Goal: Obtain resource: Download file/media

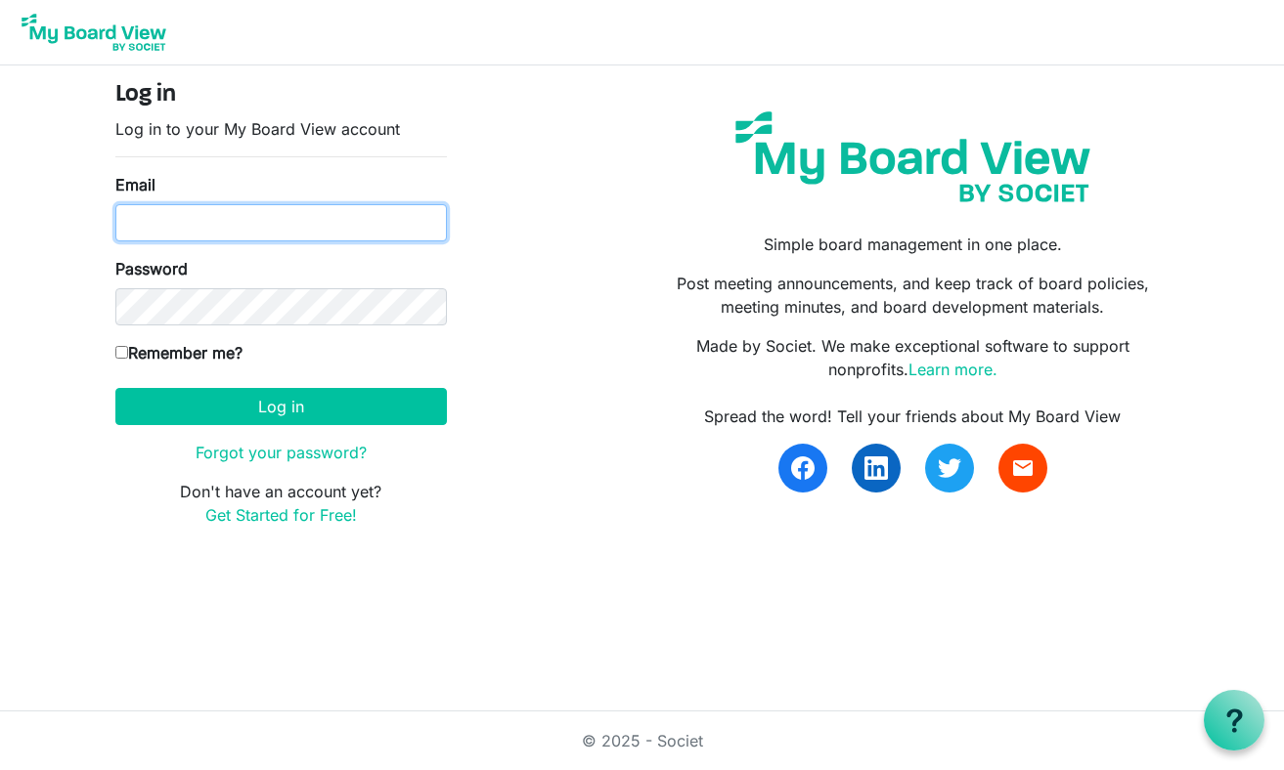
drag, startPoint x: 0, startPoint y: 0, endPoint x: 321, endPoint y: 219, distance: 388.4
click at [321, 219] on input "Email" at bounding box center [280, 222] width 331 height 37
type input "[EMAIL_ADDRESS][DOMAIN_NAME]"
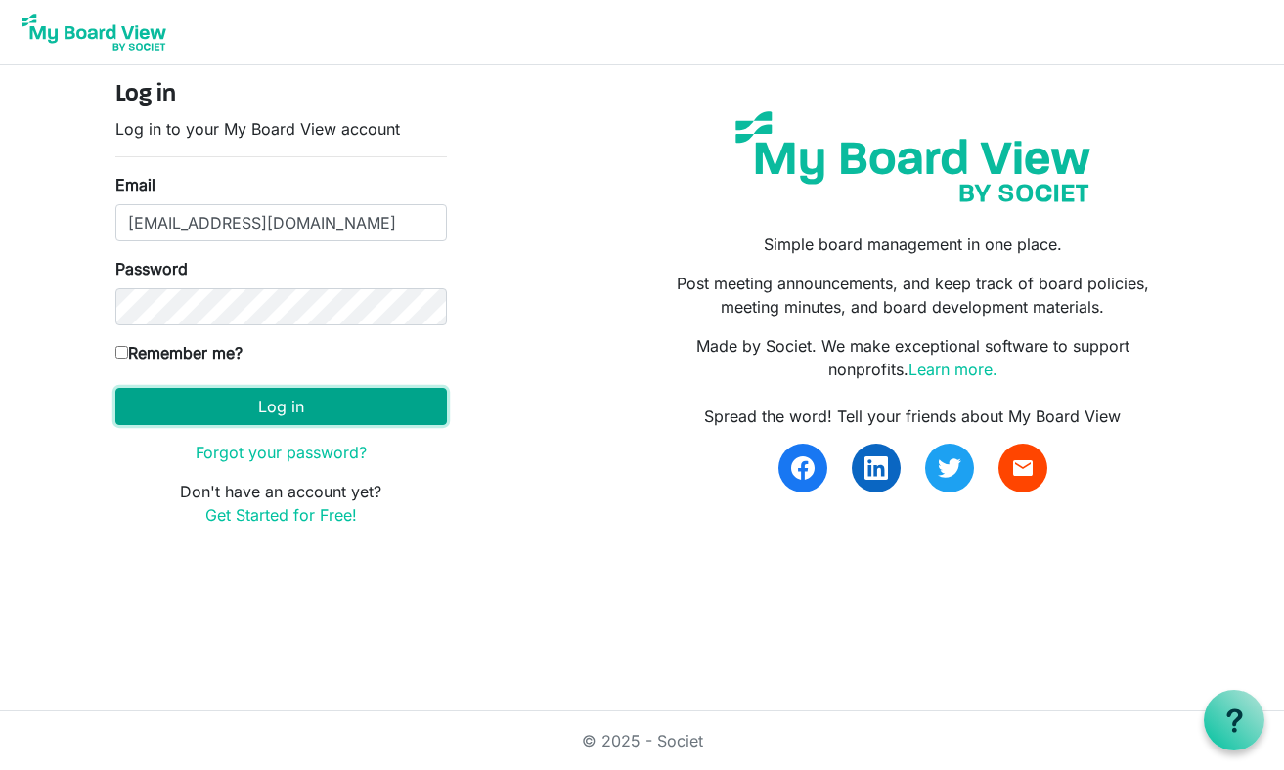
click at [251, 408] on button "Log in" at bounding box center [280, 406] width 331 height 37
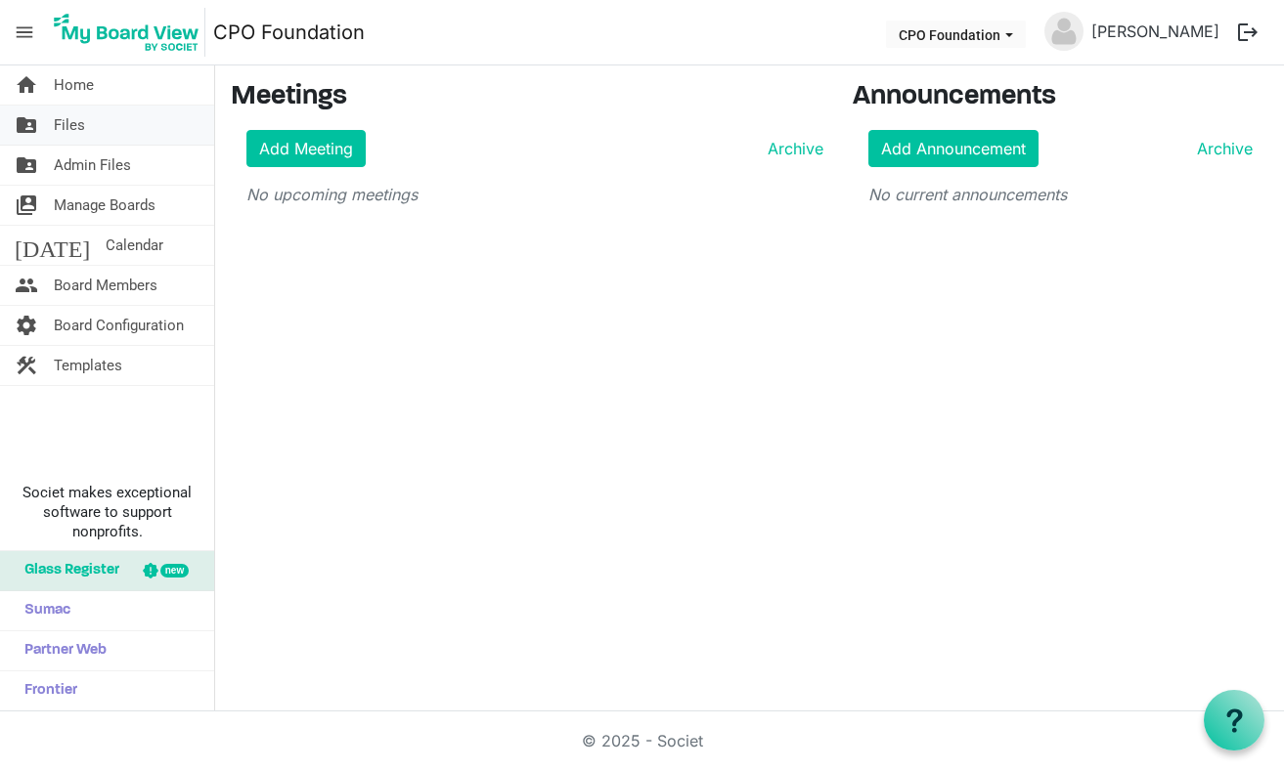
click at [71, 127] on span "Files" at bounding box center [69, 125] width 31 height 39
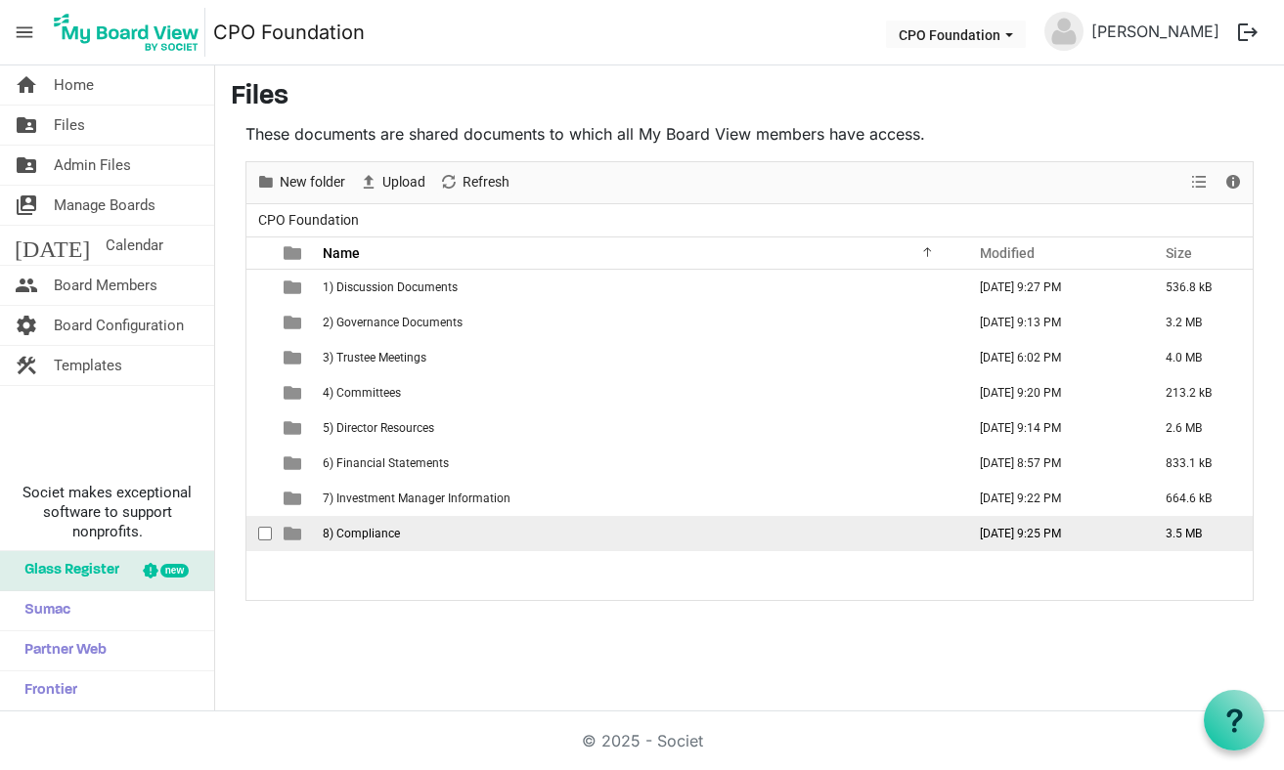
click at [382, 539] on span "8) Compliance" at bounding box center [361, 534] width 77 height 14
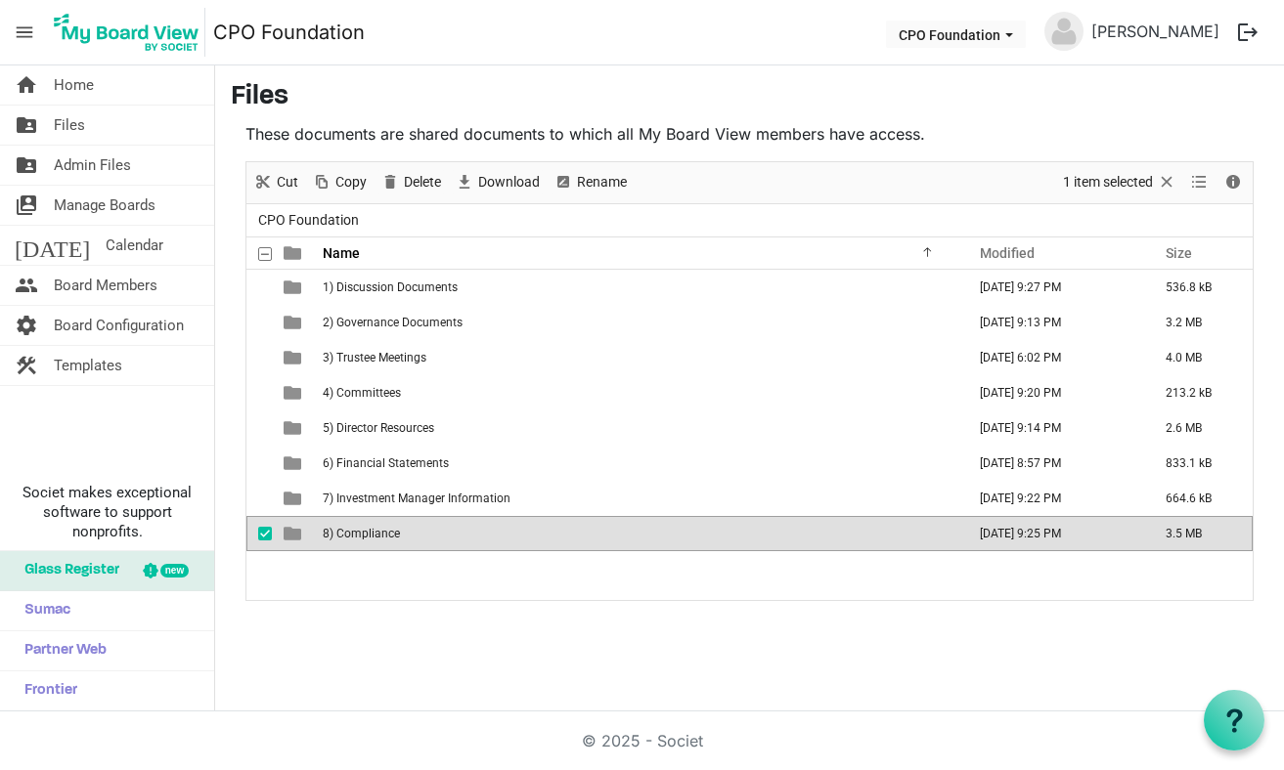
click at [301, 534] on td "is template cell column header type" at bounding box center [294, 533] width 45 height 35
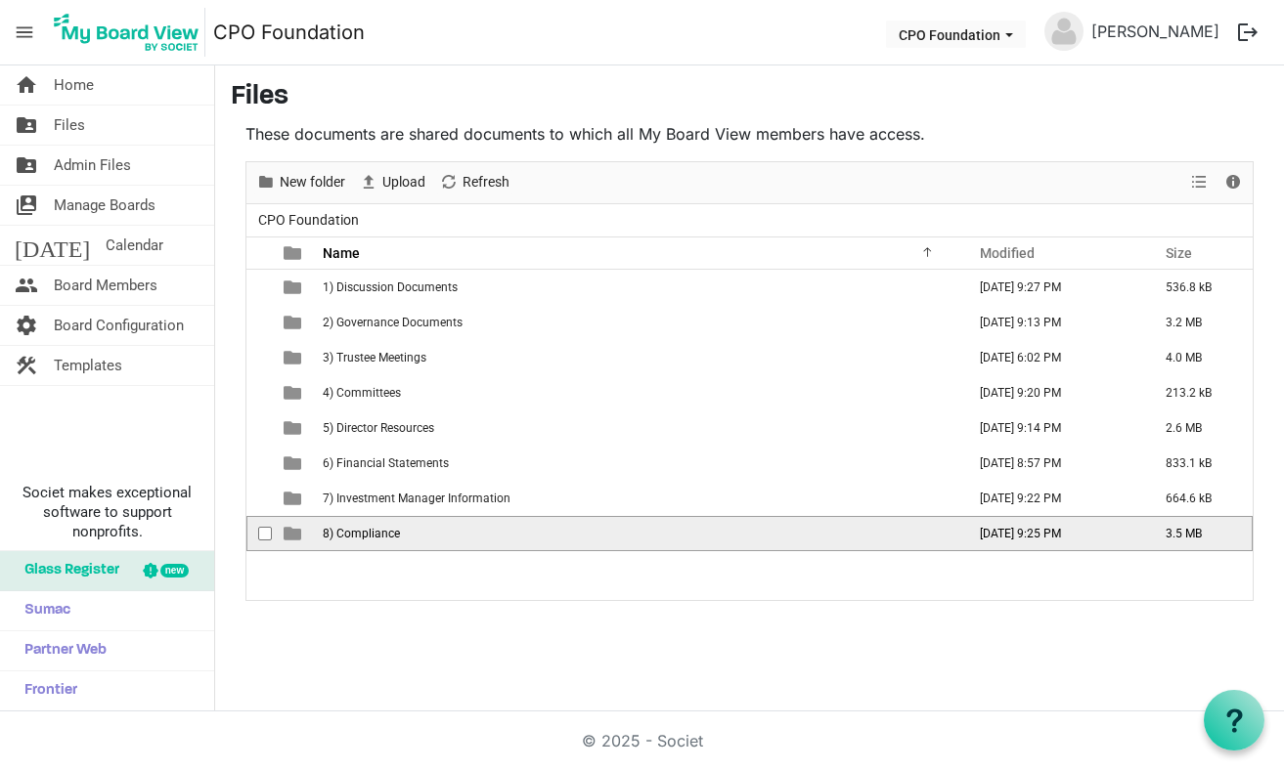
click at [301, 534] on td "is template cell column header type" at bounding box center [294, 533] width 45 height 35
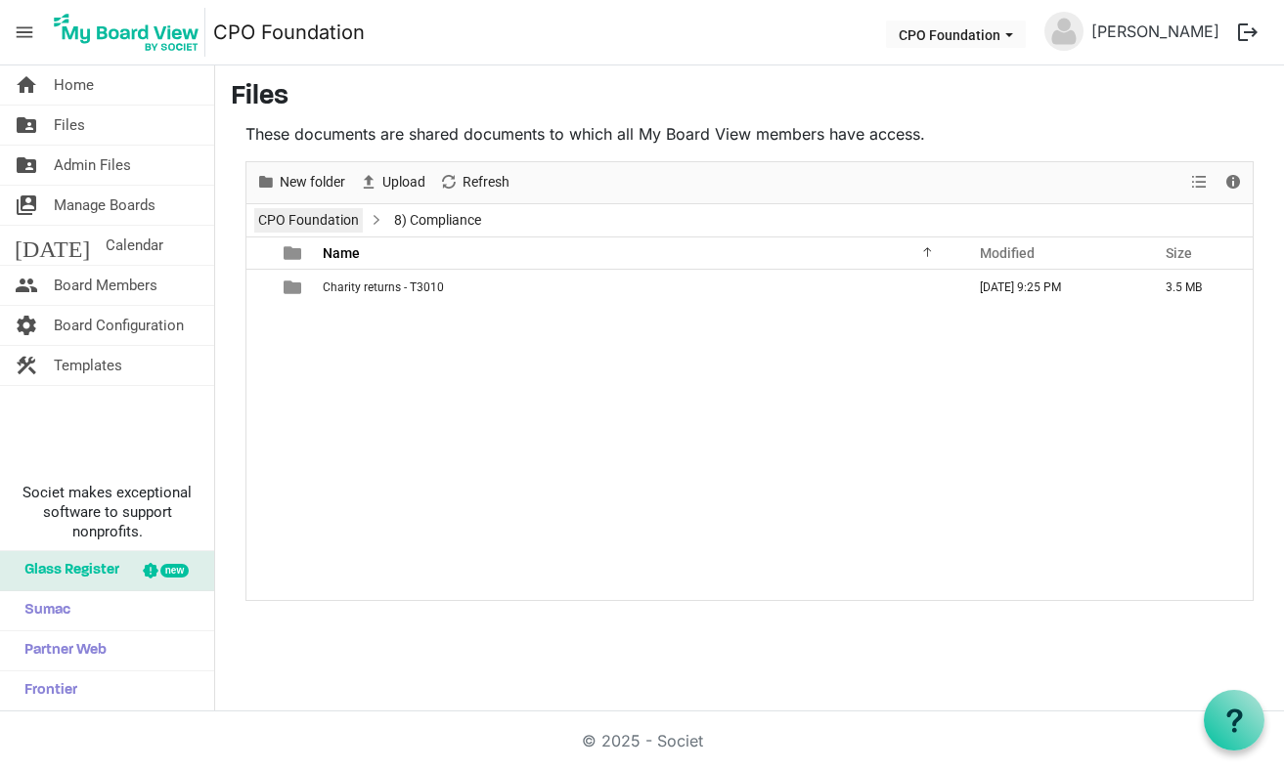
click at [343, 217] on link "CPO Foundation" at bounding box center [308, 220] width 109 height 24
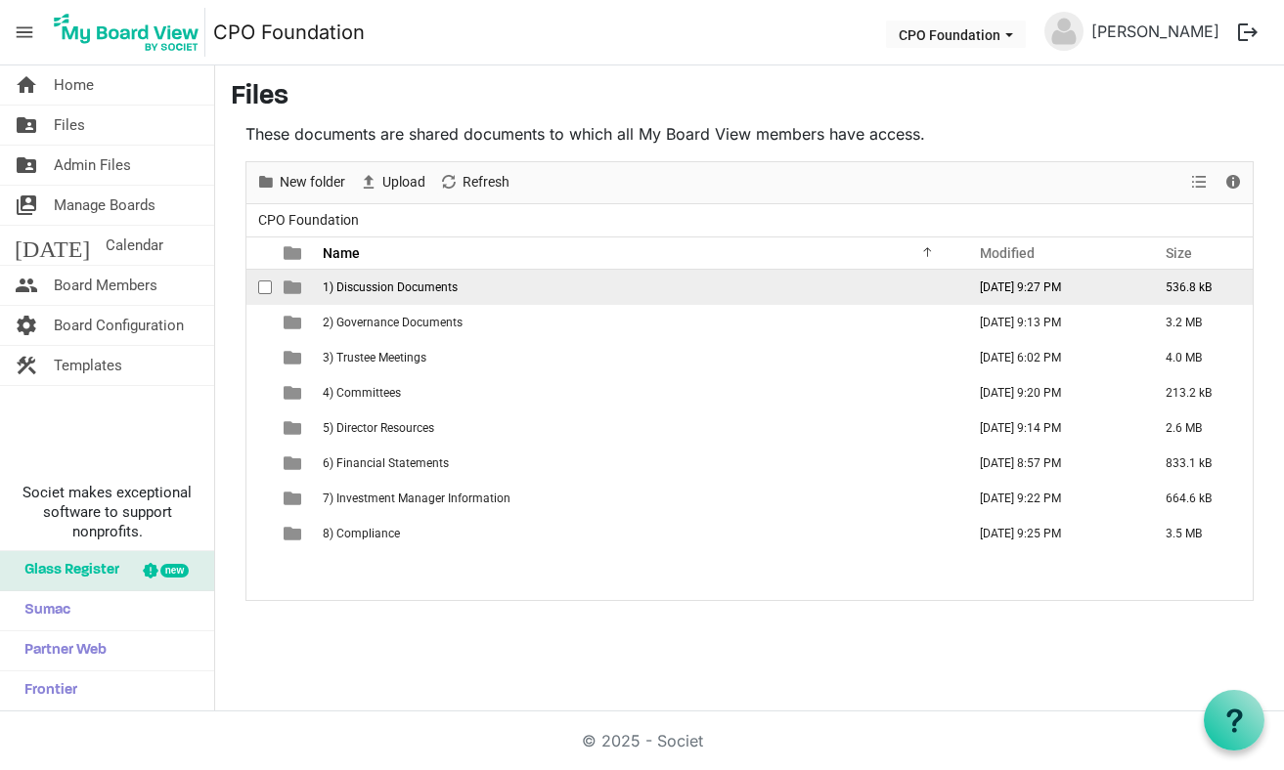
click at [446, 289] on span "1) Discussion Documents" at bounding box center [390, 288] width 135 height 14
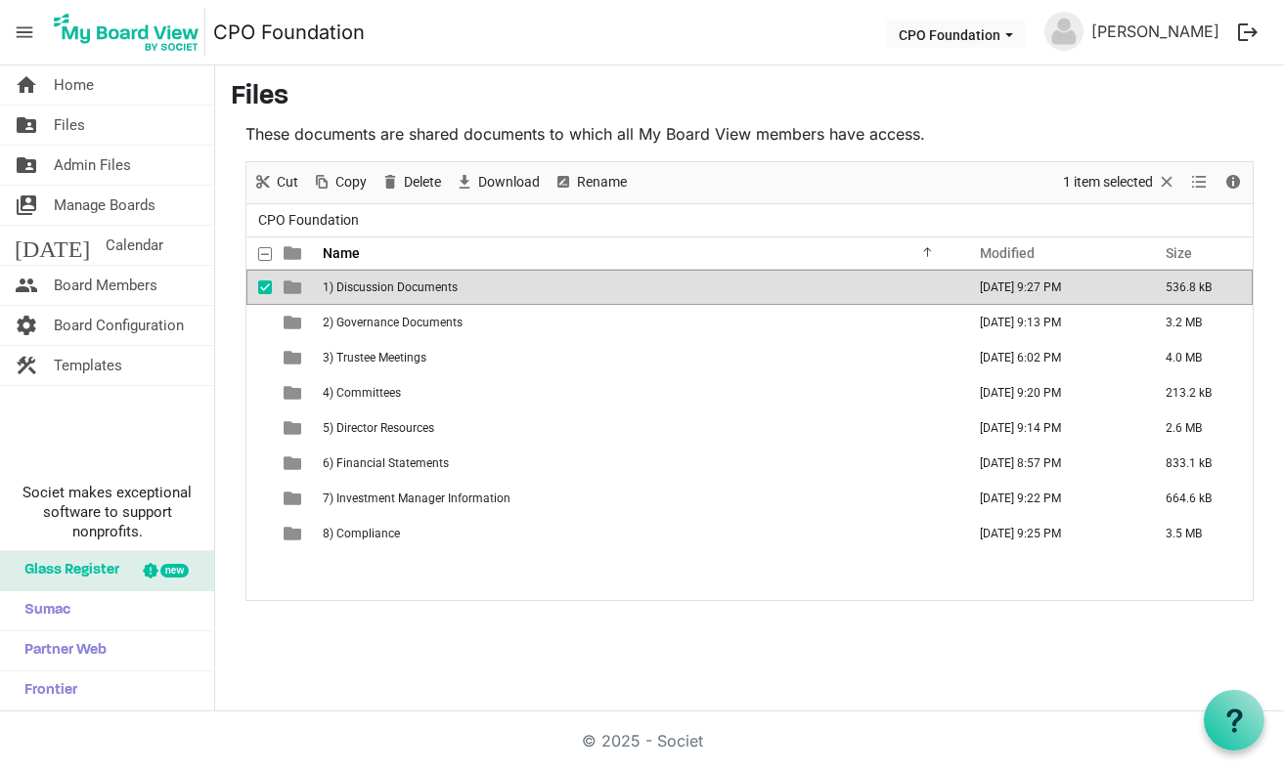
click at [446, 289] on span "1) Discussion Documents" at bounding box center [390, 288] width 135 height 14
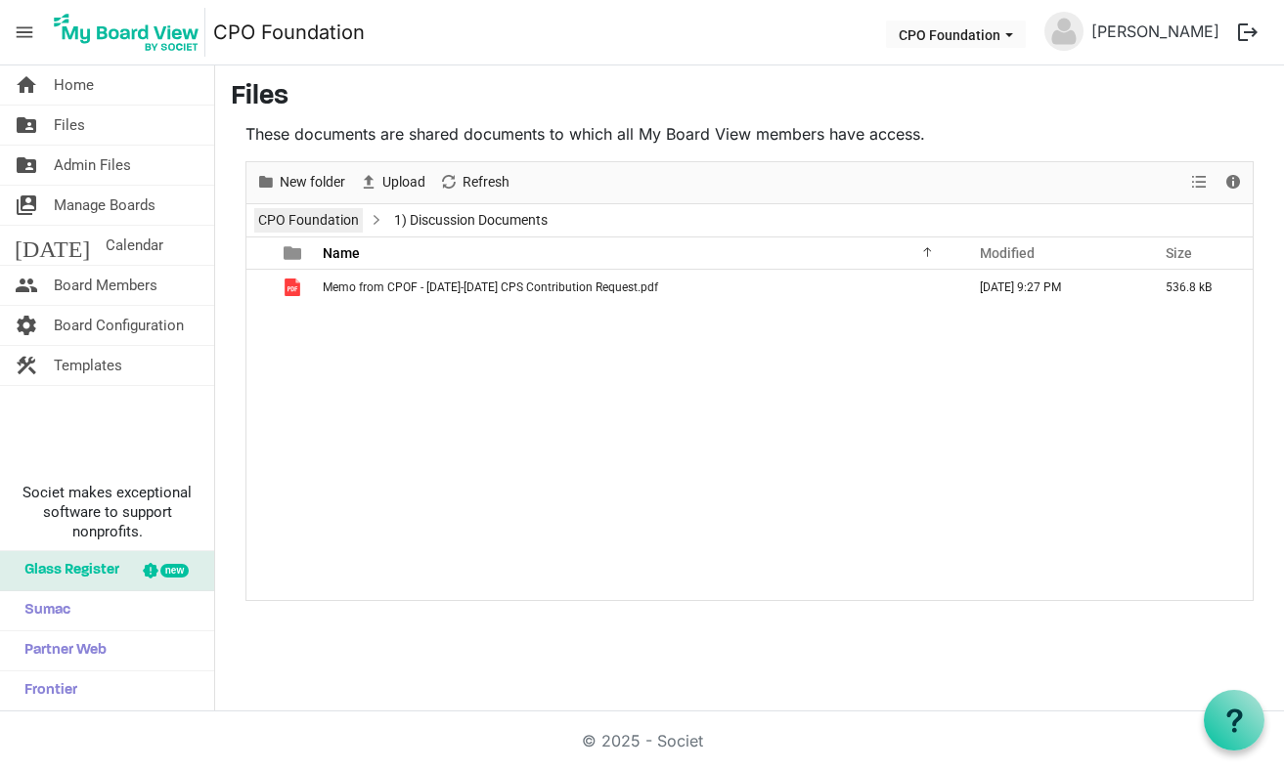
click at [322, 213] on link "CPO Foundation" at bounding box center [308, 220] width 109 height 24
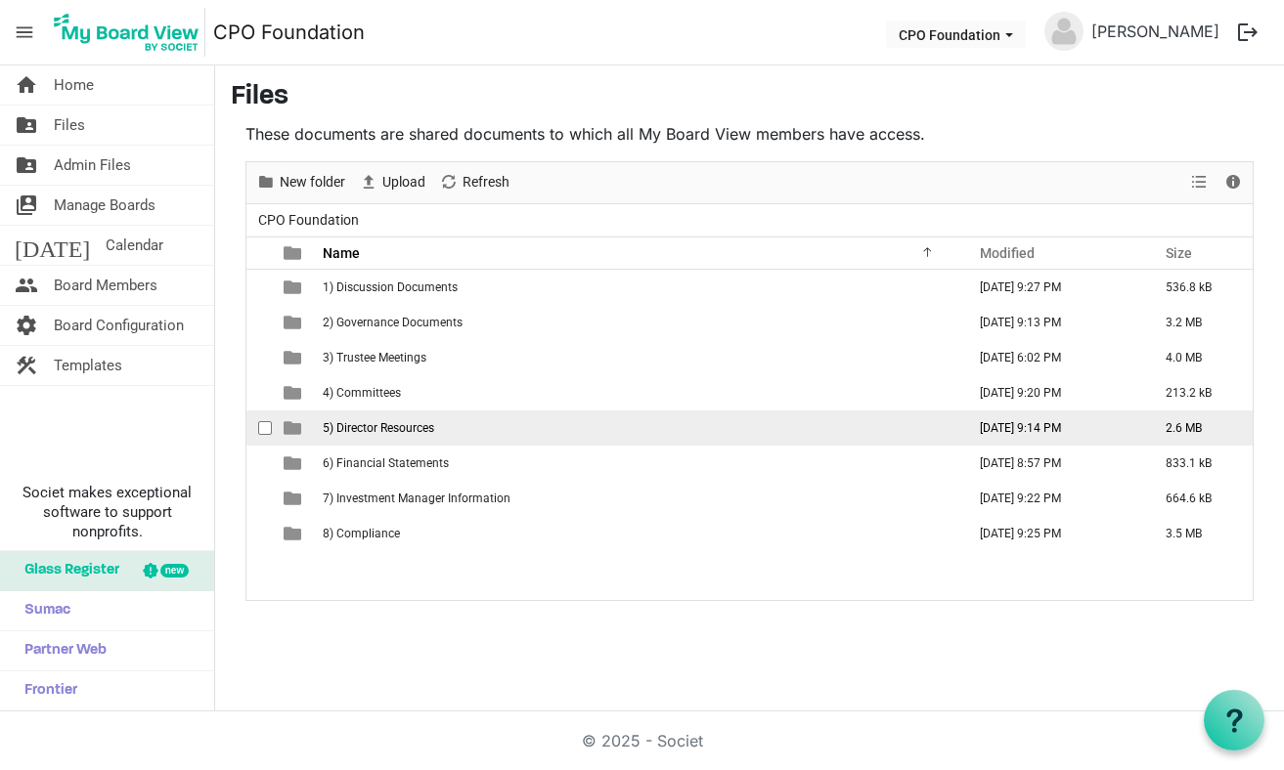
click at [397, 429] on span "5) Director Resources" at bounding box center [378, 428] width 111 height 14
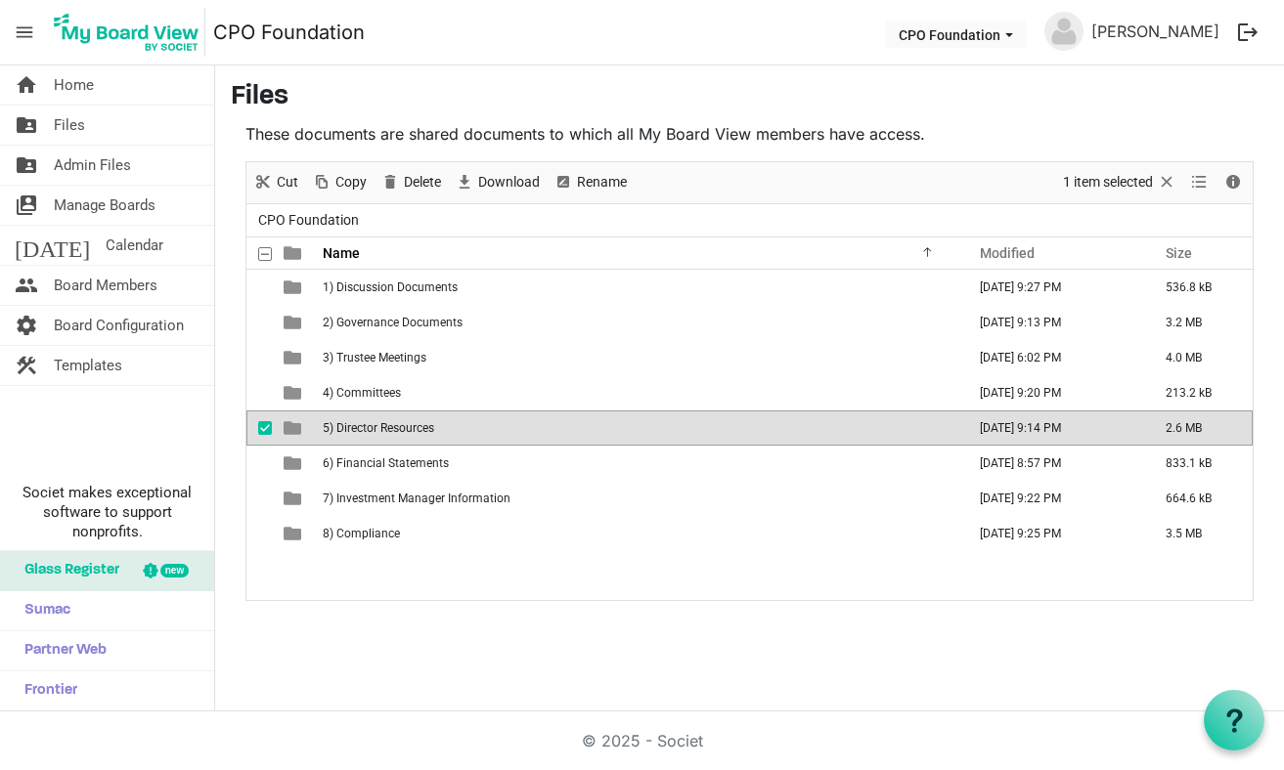
click at [397, 429] on span "5) Director Resources" at bounding box center [378, 428] width 111 height 14
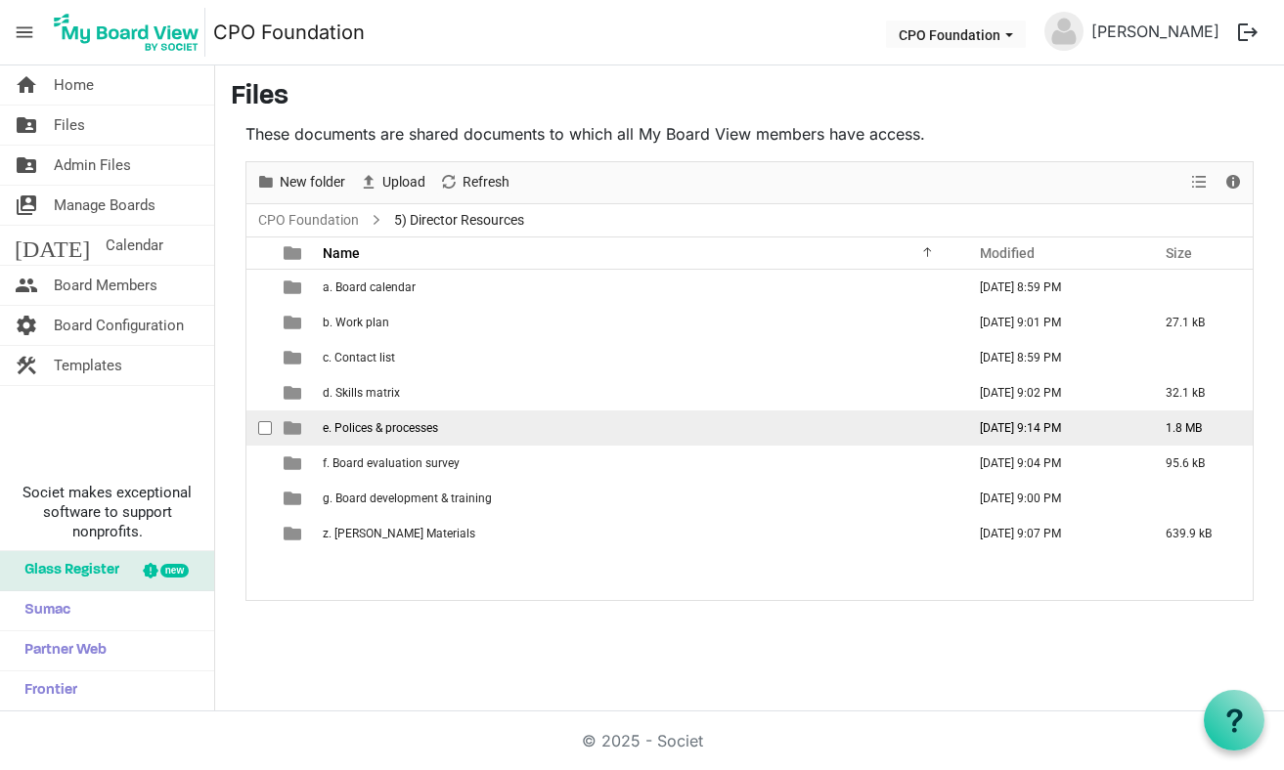
click at [415, 426] on span "e. Polices & processes" at bounding box center [380, 428] width 115 height 14
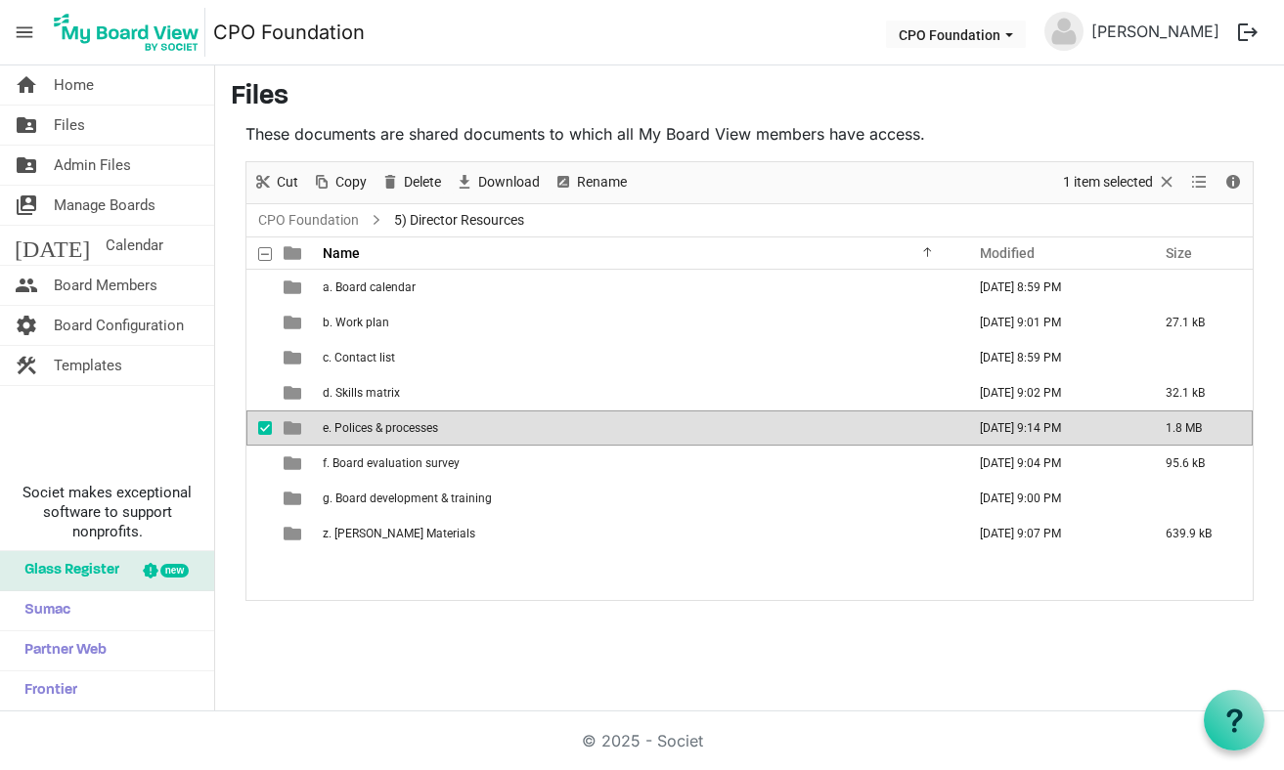
click at [415, 426] on span "e. Polices & processes" at bounding box center [380, 428] width 115 height 14
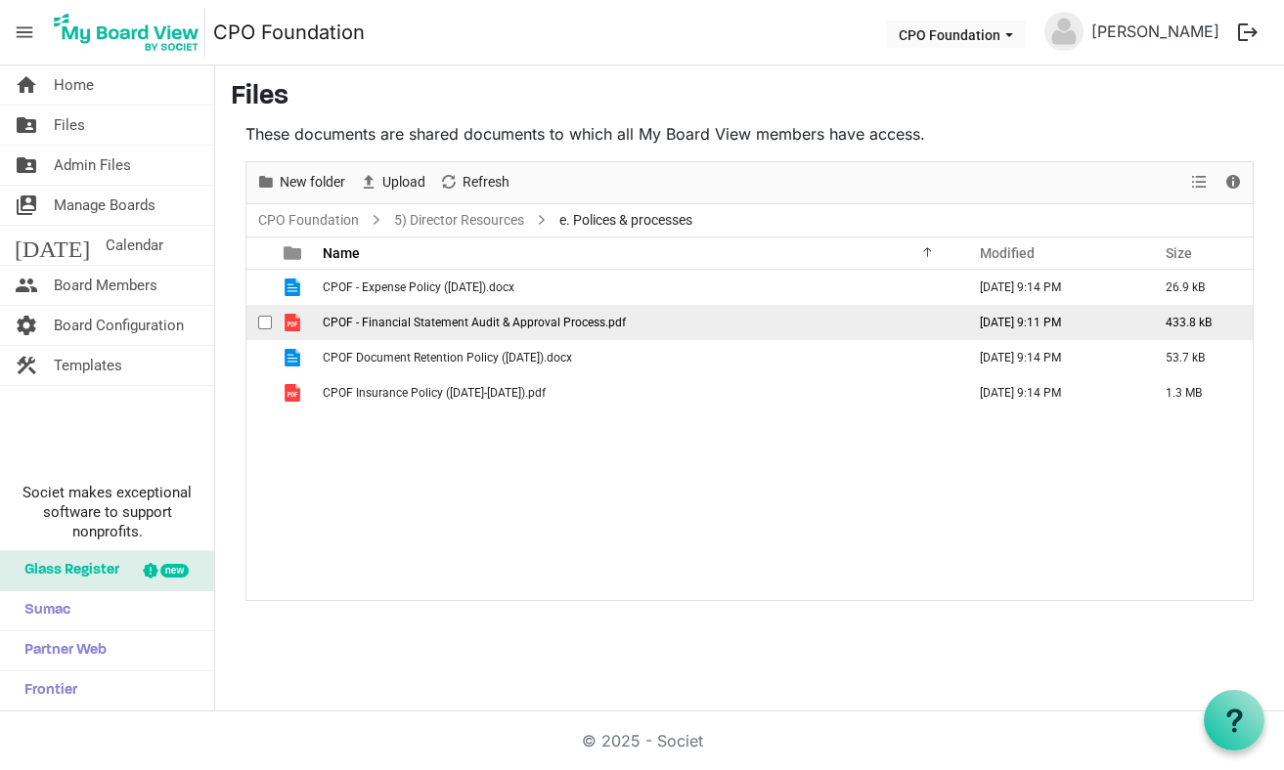
click at [454, 325] on span "CPOF - Financial Statement Audit & Approval Process.pdf" at bounding box center [474, 323] width 303 height 14
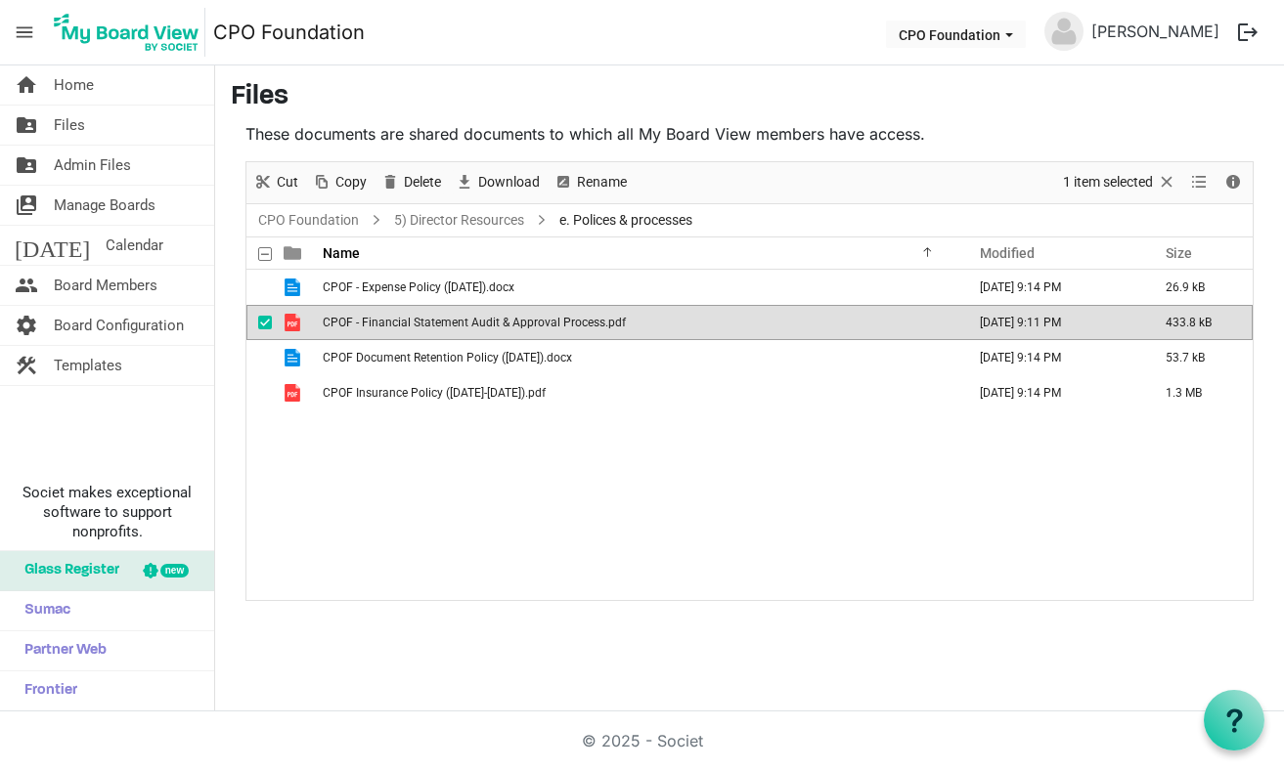
click at [454, 325] on span "CPOF - Financial Statement Audit & Approval Process.pdf" at bounding box center [474, 323] width 303 height 14
